Goal: Navigation & Orientation: Find specific page/section

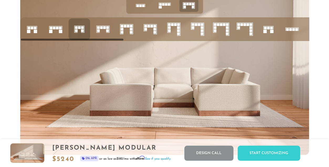
scroll to position [1939, 0]
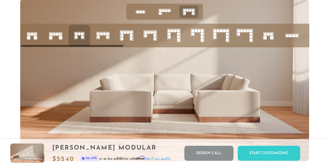
click at [104, 35] on rect at bounding box center [104, 34] width 3 height 3
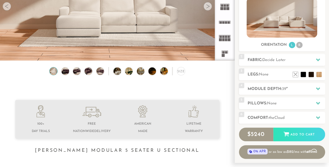
scroll to position [27, 0]
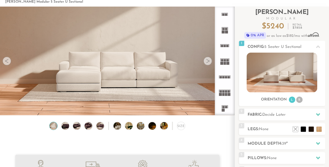
click at [206, 63] on div at bounding box center [208, 61] width 8 height 8
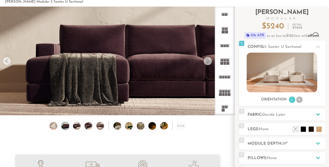
click at [206, 63] on div at bounding box center [208, 61] width 8 height 8
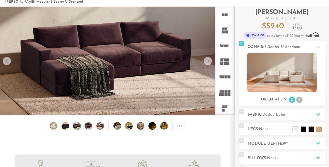
click at [206, 63] on div at bounding box center [208, 61] width 8 height 8
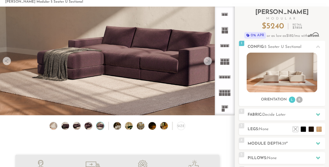
click at [206, 63] on div at bounding box center [208, 61] width 8 height 8
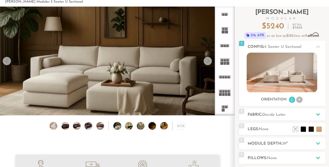
click at [206, 63] on div at bounding box center [208, 61] width 8 height 8
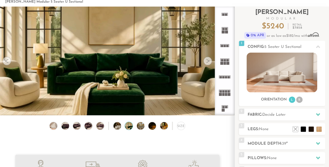
click at [206, 62] on div at bounding box center [208, 61] width 8 height 8
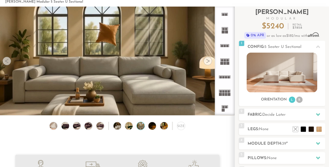
click at [206, 62] on div at bounding box center [208, 61] width 8 height 8
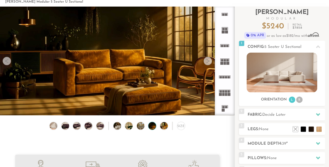
click at [206, 62] on div at bounding box center [208, 61] width 8 height 8
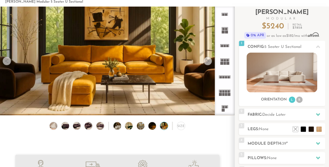
click at [206, 62] on div at bounding box center [208, 61] width 8 height 8
